Goal: Task Accomplishment & Management: Use online tool/utility

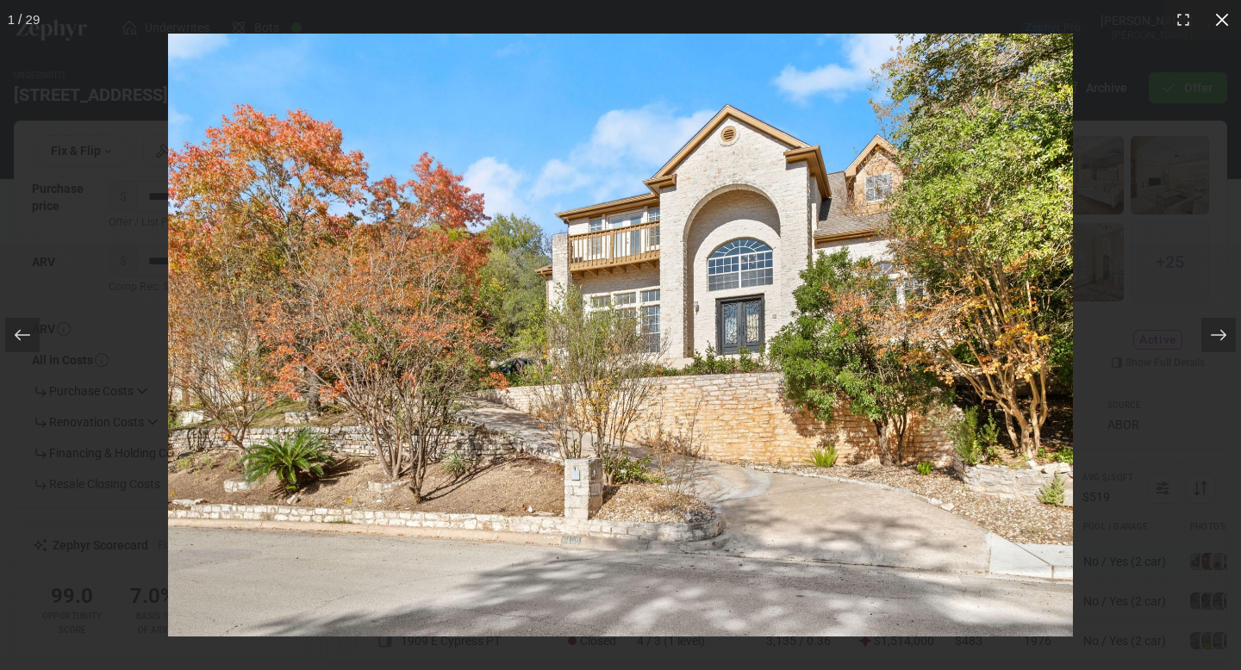
click at [1221, 23] on icon at bounding box center [1221, 19] width 17 height 17
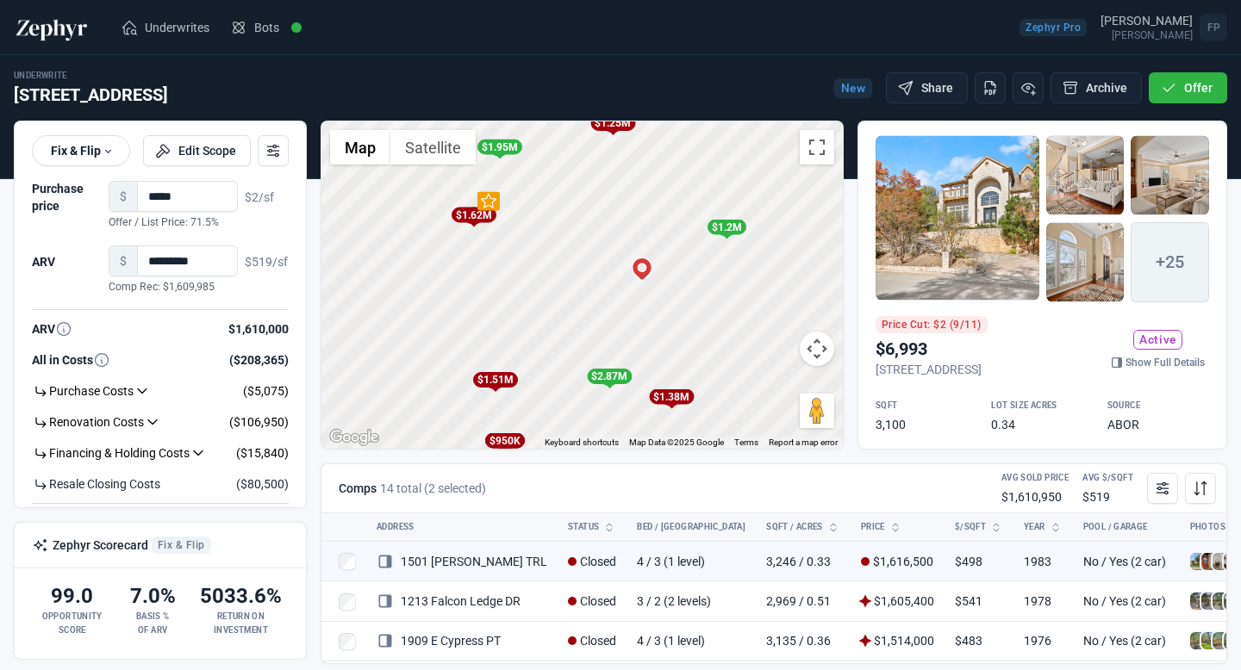
drag, startPoint x: 683, startPoint y: 359, endPoint x: 639, endPoint y: 238, distance: 129.2
click at [639, 236] on div "To activate drag with keyboard, press Alt + Enter. Once in keyboard drag state,…" at bounding box center [581, 285] width 521 height 327
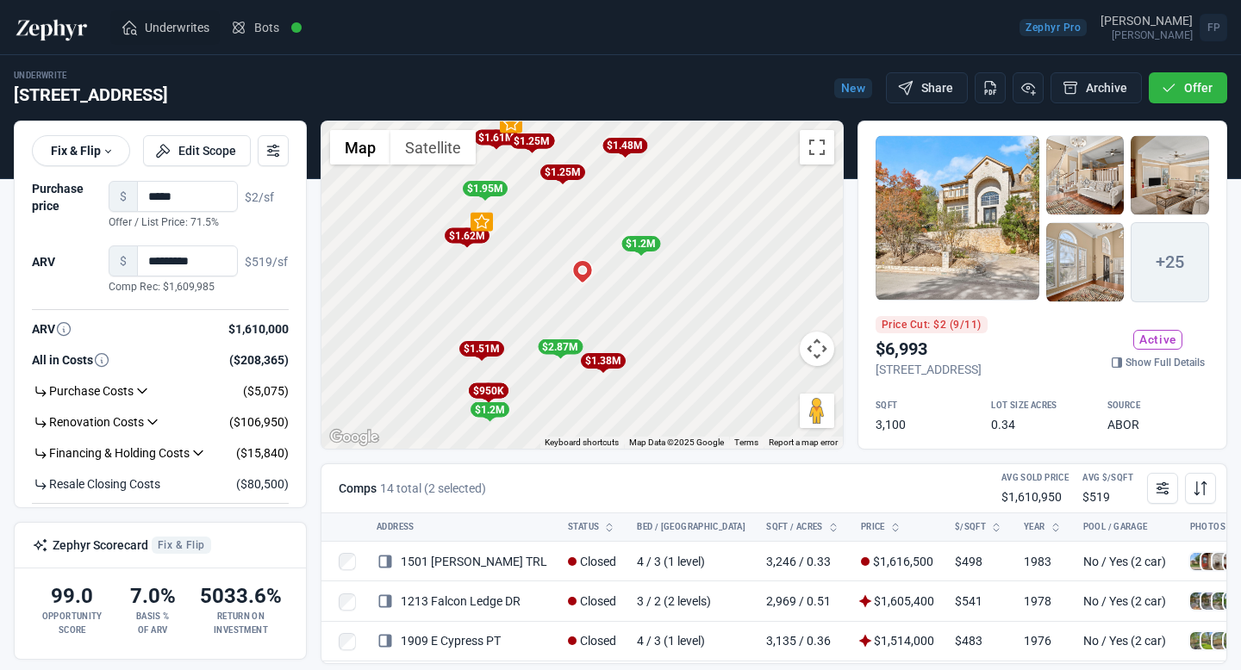
click at [154, 28] on span "Underwrites" at bounding box center [177, 27] width 65 height 17
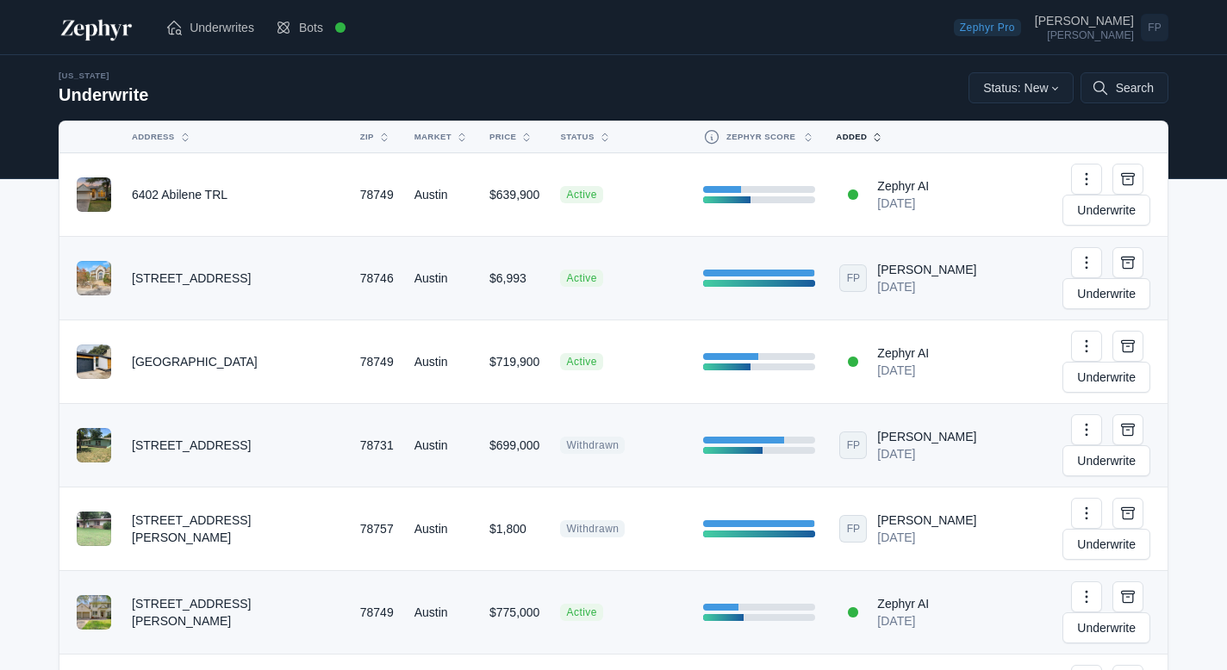
click at [858, 136] on button "Added" at bounding box center [896, 137] width 140 height 28
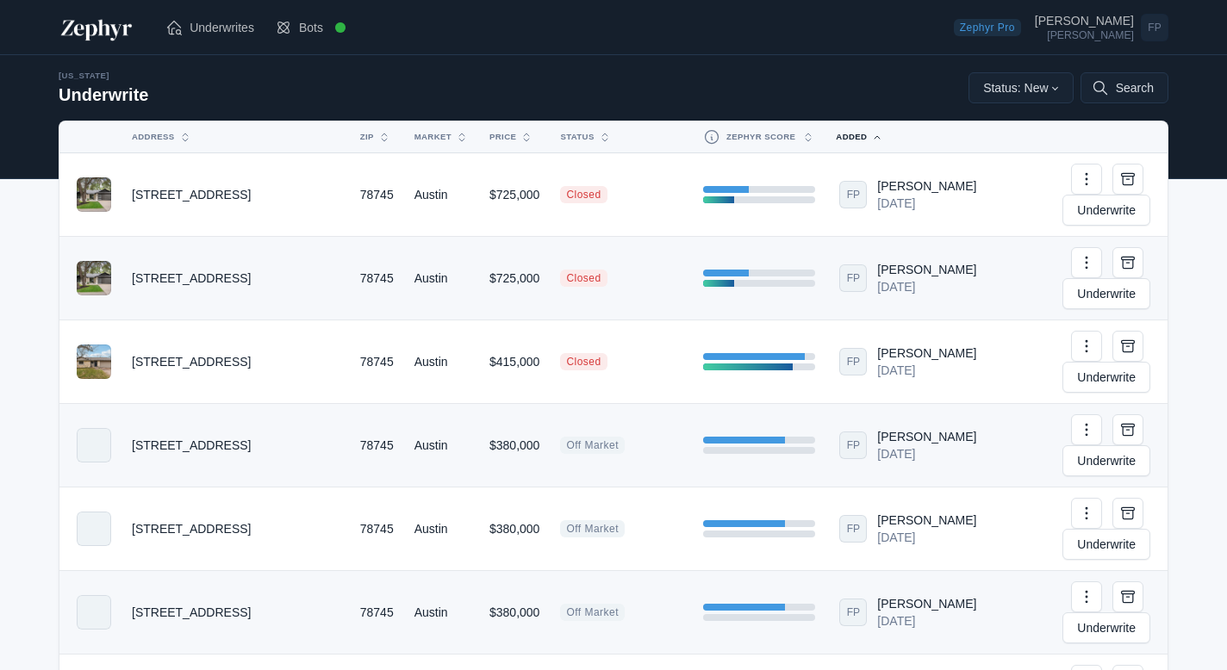
click at [858, 136] on button "Added" at bounding box center [896, 137] width 140 height 28
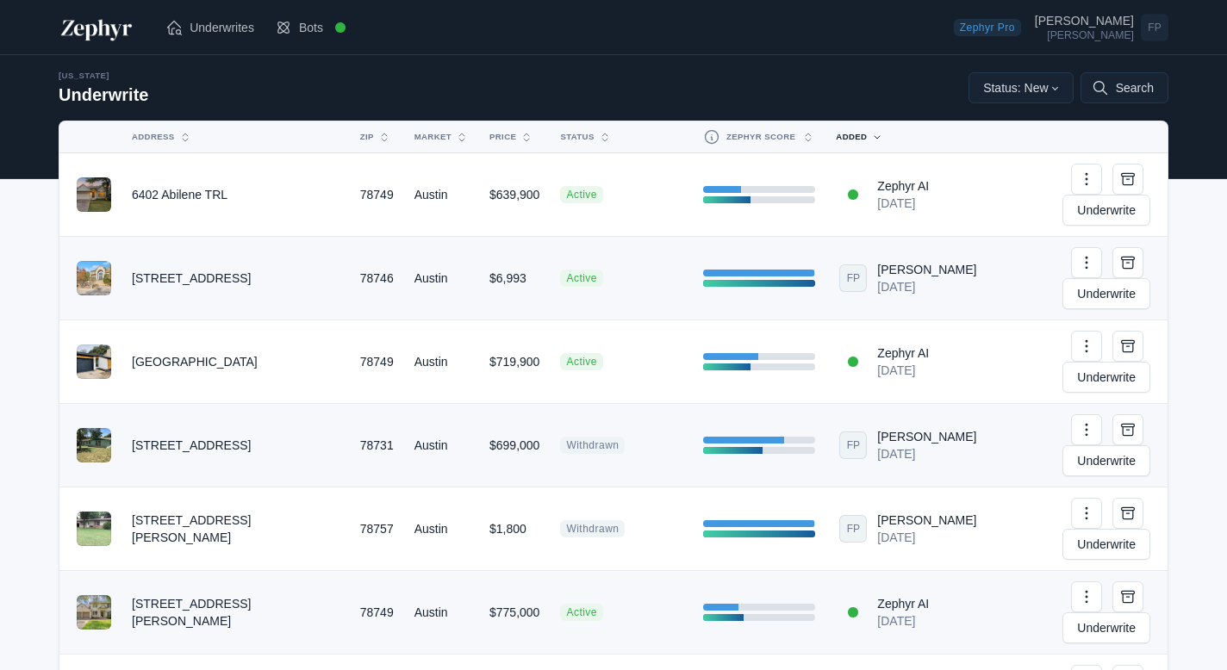
click at [96, 428] on span at bounding box center [94, 445] width 34 height 34
click at [187, 404] on td "[STREET_ADDRESS]" at bounding box center [236, 446] width 228 height 84
click at [1090, 446] on link "Underwrite" at bounding box center [1107, 461] width 88 height 31
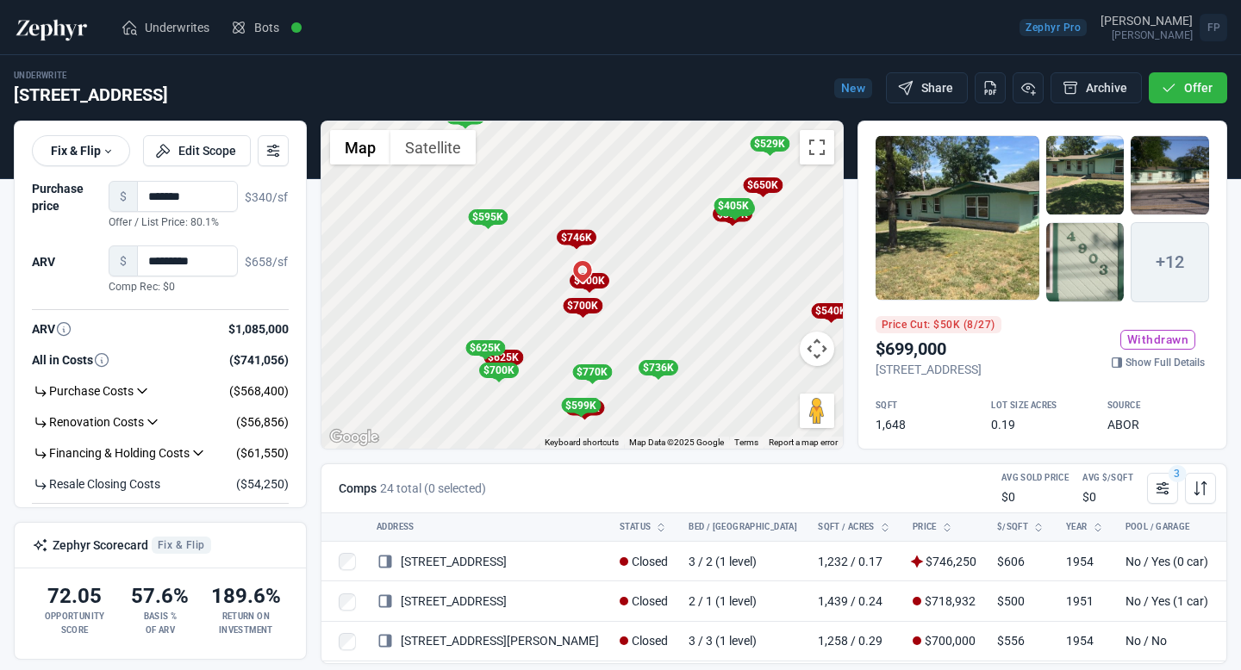
click at [524, 301] on div "To activate drag with keyboard, press Alt + Enter. Once in keyboard drag state,…" at bounding box center [581, 285] width 521 height 327
click at [495, 221] on div "$595K" at bounding box center [488, 217] width 40 height 16
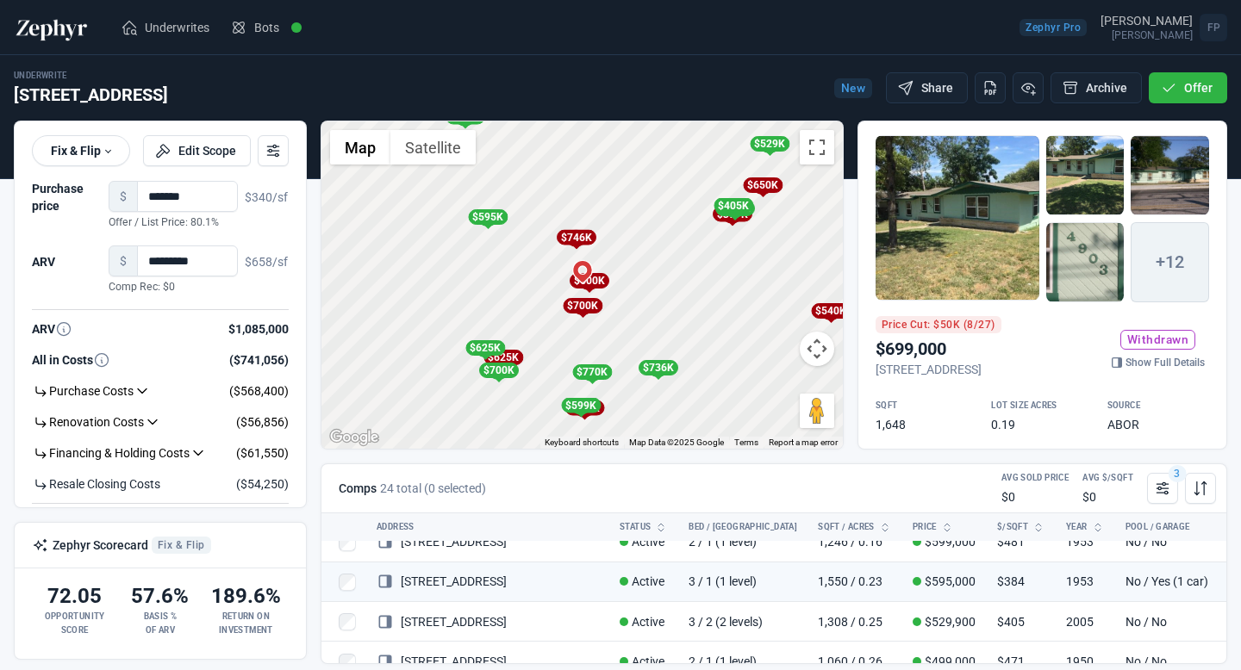
scroll to position [738, 0]
click at [517, 340] on div "To activate drag with keyboard, press Alt + Enter. Once in keyboard drag state,…" at bounding box center [581, 285] width 521 height 327
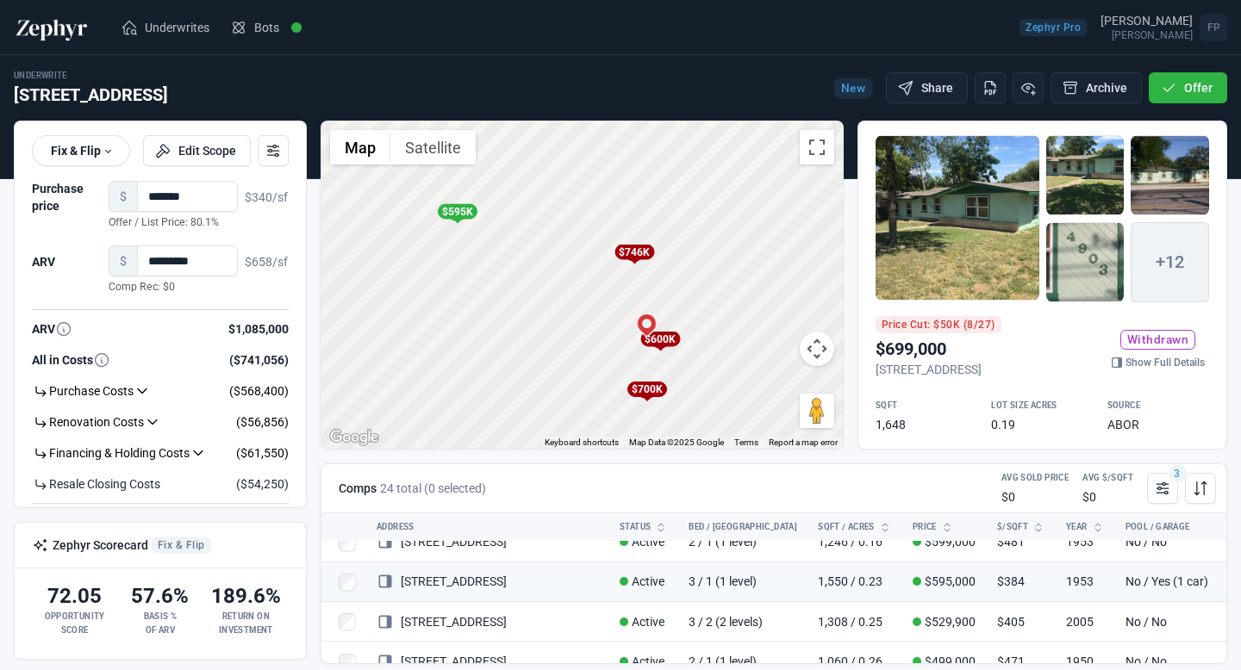
drag, startPoint x: 569, startPoint y: 240, endPoint x: 568, endPoint y: 352, distance: 112.0
click at [568, 352] on div "To activate drag with keyboard, press Alt + Enter. Once in keyboard drag state,…" at bounding box center [581, 285] width 521 height 327
click at [460, 211] on div "$595K" at bounding box center [456, 207] width 40 height 16
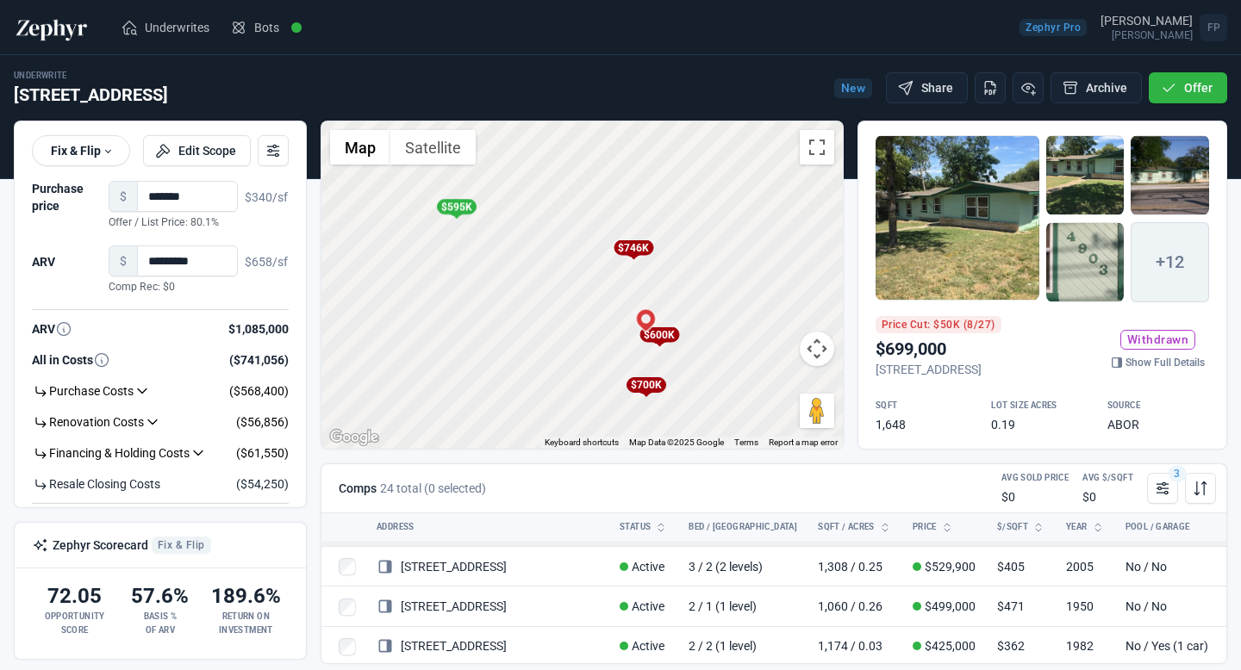
scroll to position [850, 0]
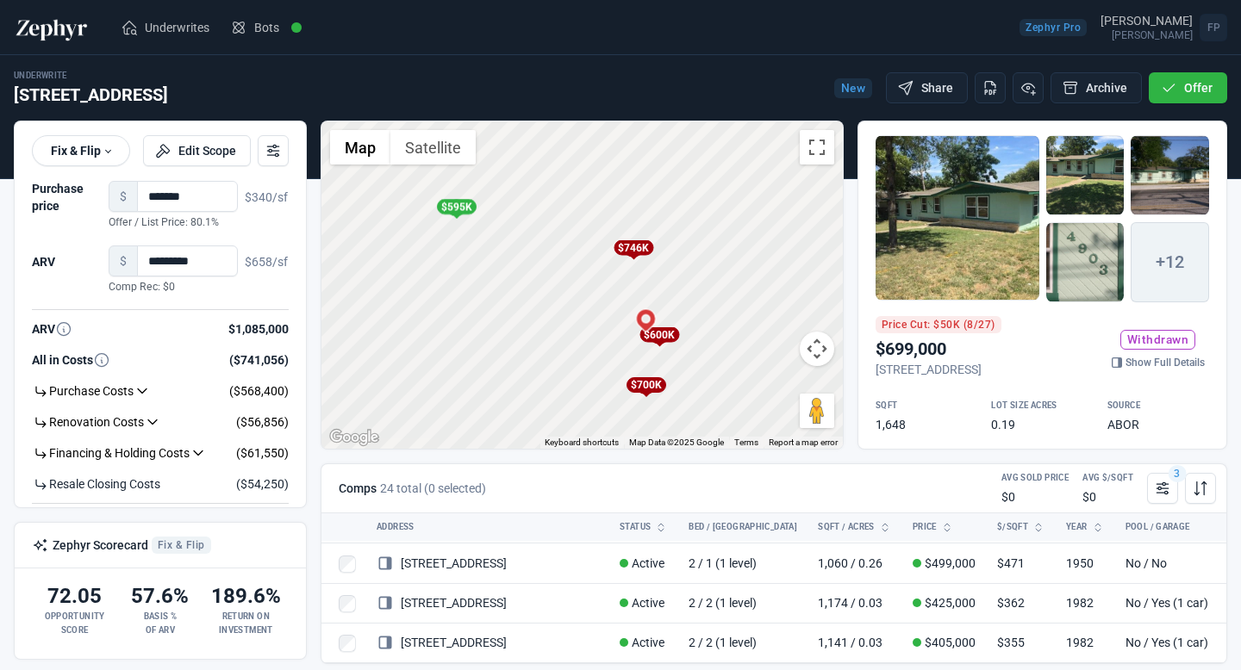
click at [462, 210] on div "$595K" at bounding box center [456, 207] width 40 height 16
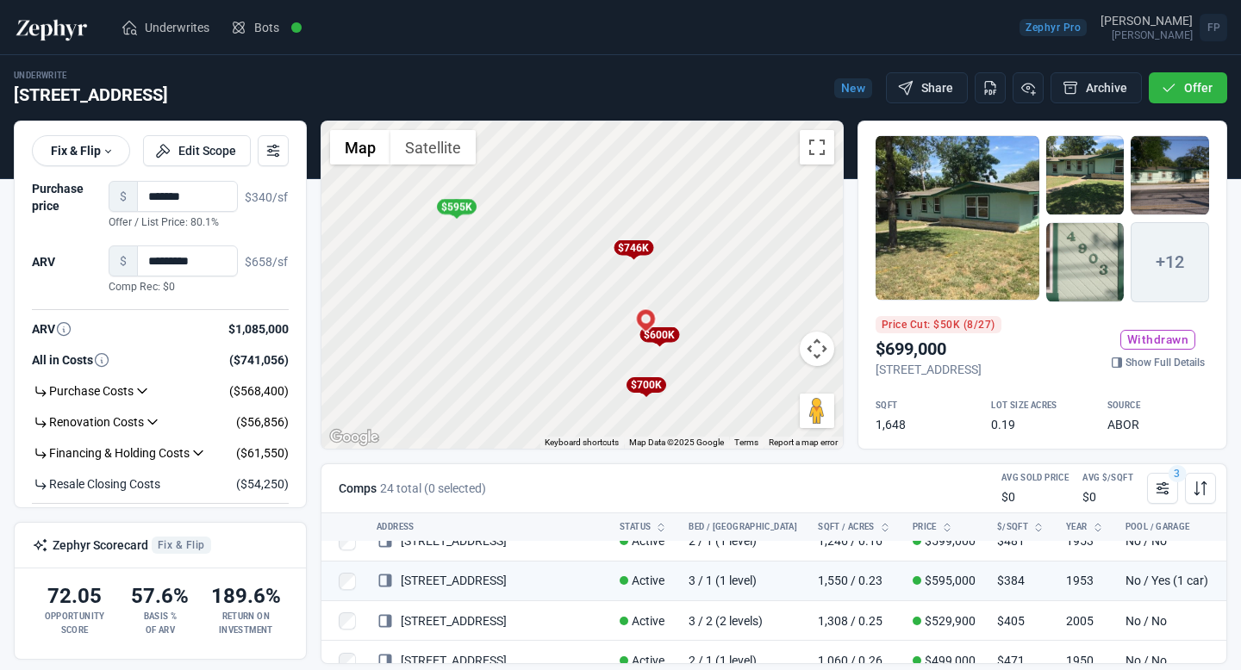
scroll to position [738, 0]
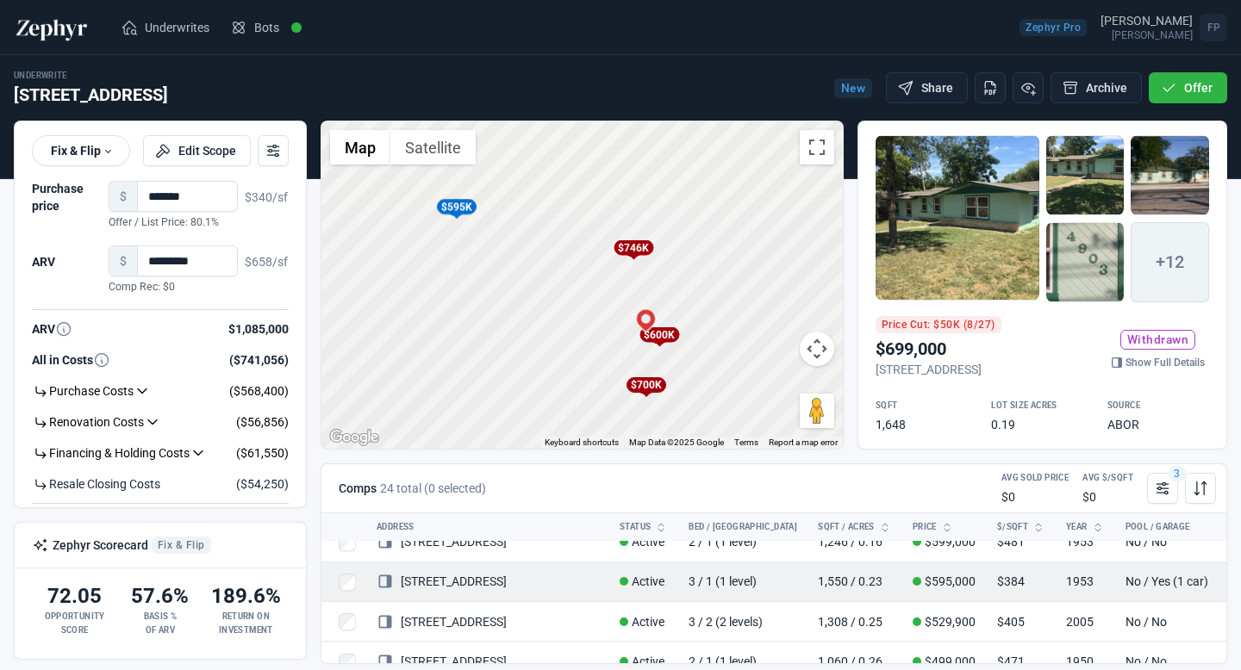
click at [477, 583] on link "4906 Westfield DR" at bounding box center [442, 582] width 130 height 14
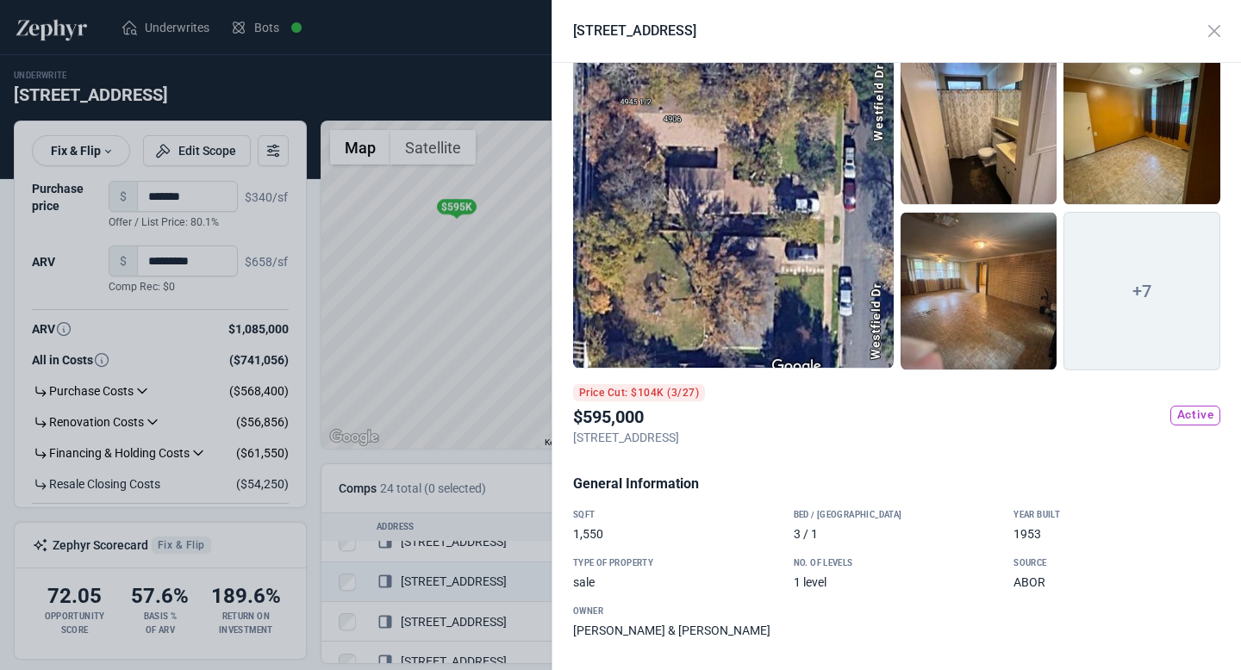
scroll to position [0, 0]
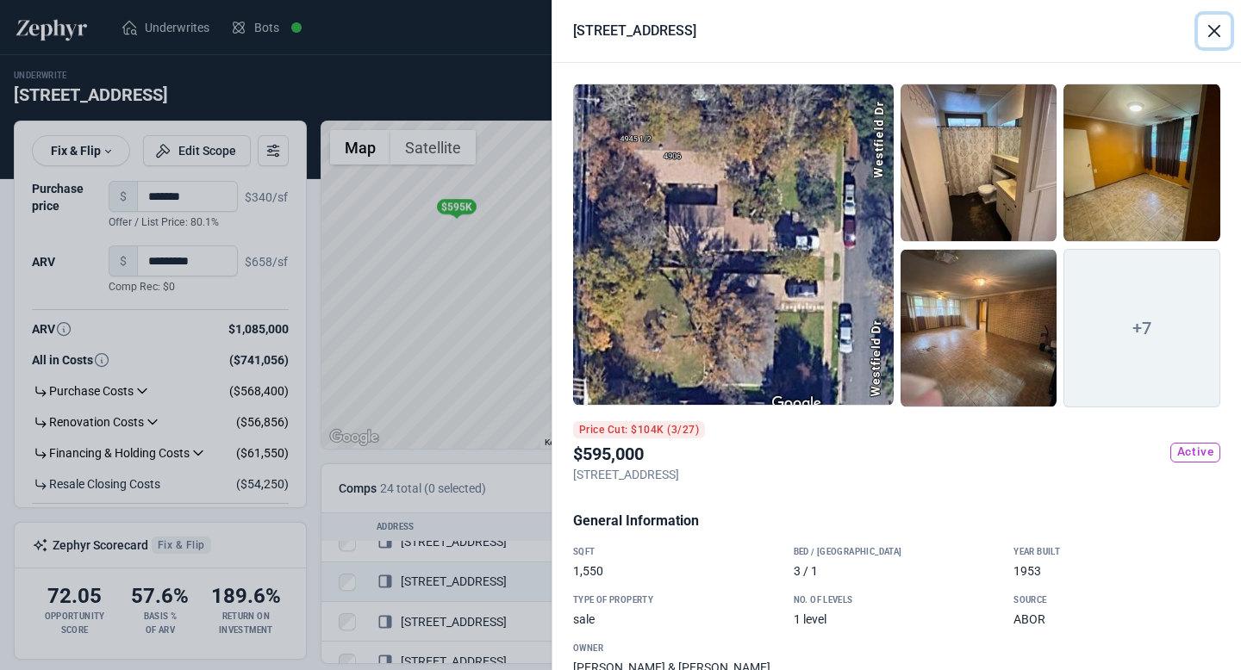
click at [1210, 30] on button "Close" at bounding box center [1214, 31] width 33 height 33
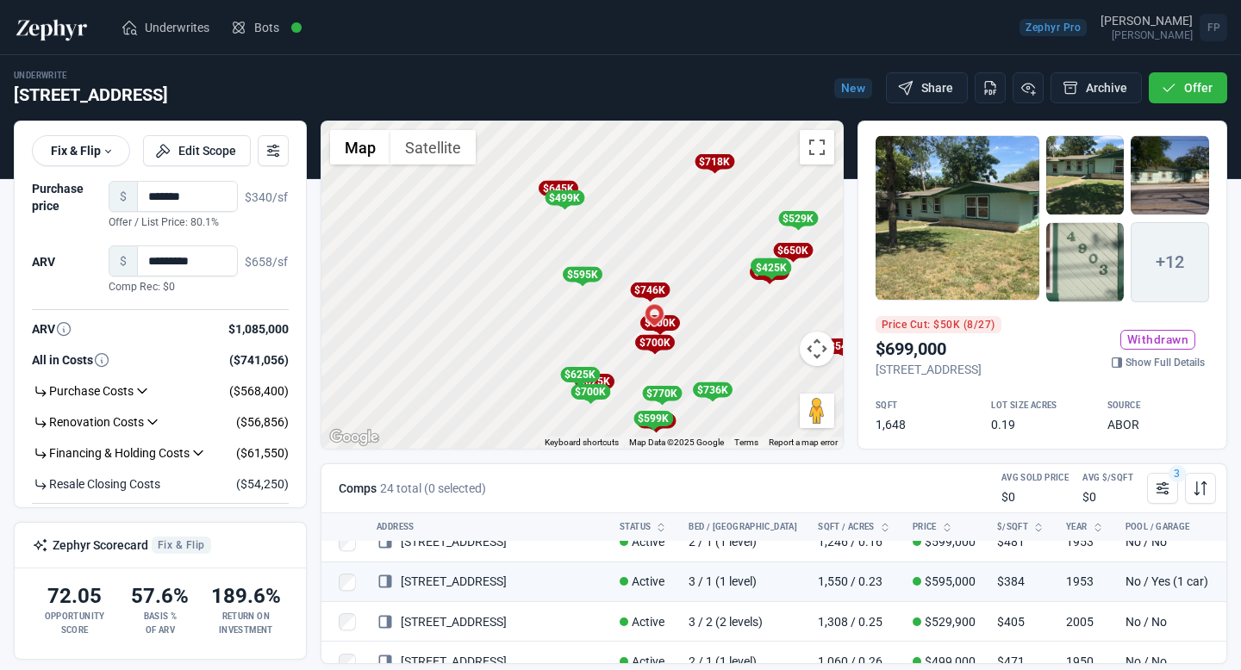
drag, startPoint x: 768, startPoint y: 346, endPoint x: 664, endPoint y: 351, distance: 103.5
click at [664, 351] on div "To activate drag with keyboard, press Alt + Enter. Once in keyboard drag state,…" at bounding box center [581, 285] width 521 height 327
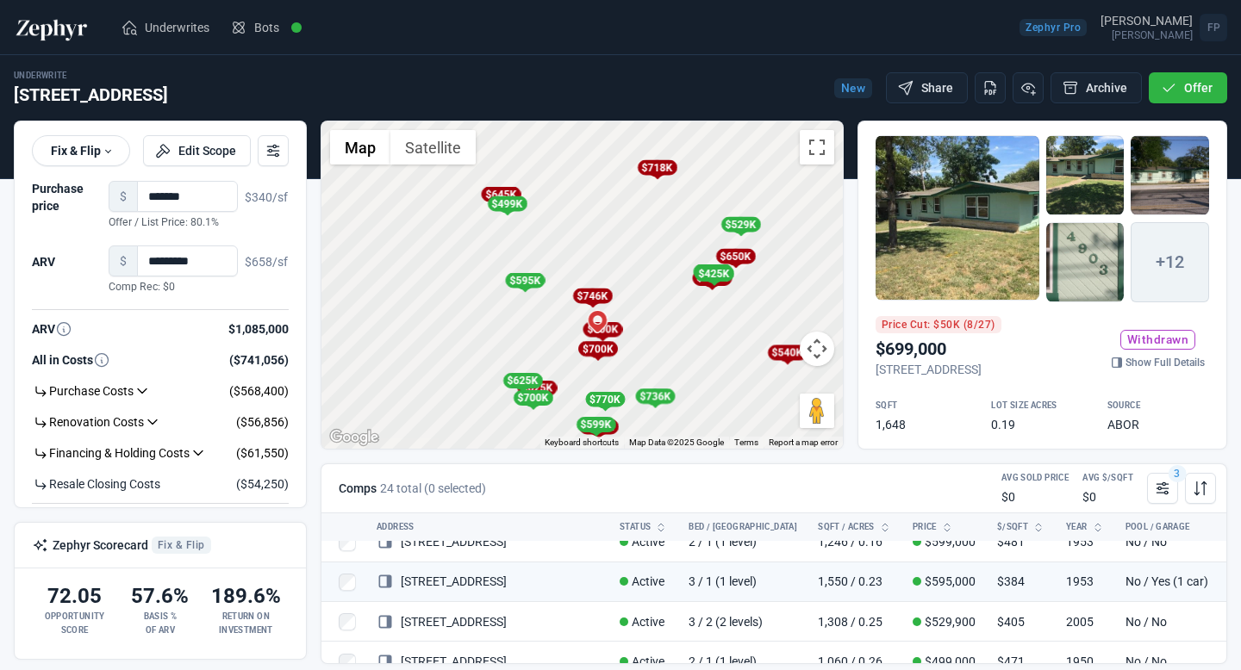
click at [694, 295] on div "To activate drag with keyboard, press Alt + Enter. Once in keyboard drag state,…" at bounding box center [581, 285] width 521 height 327
